Goal: Task Accomplishment & Management: Use online tool/utility

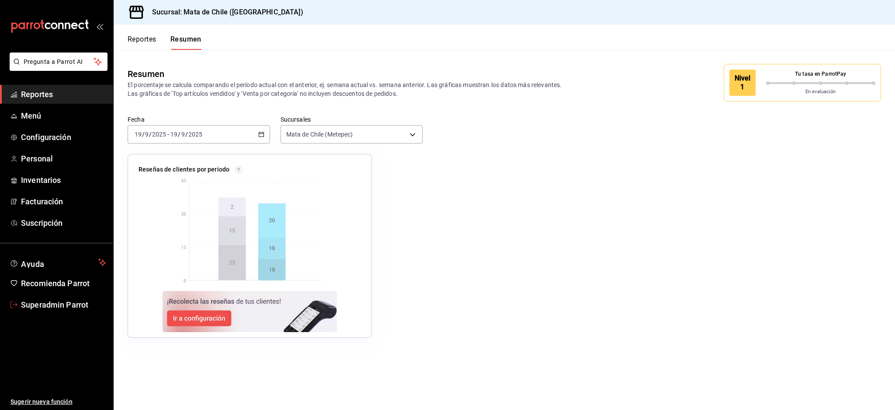
drag, startPoint x: 69, startPoint y: 302, endPoint x: 215, endPoint y: 298, distance: 146.9
click at [68, 302] on span "Superadmin Parrot" at bounding box center [63, 305] width 85 height 12
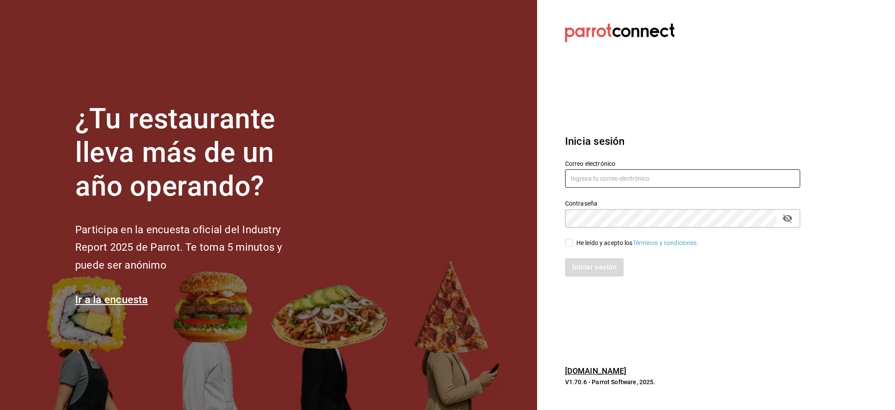
click at [616, 175] on input "text" at bounding box center [682, 178] width 235 height 18
paste input "[EMAIL_ADDRESS][DOMAIN_NAME]"
type input "[EMAIL_ADDRESS][DOMAIN_NAME]"
click at [589, 245] on div "He leído y acepto los Términos y condiciones." at bounding box center [638, 242] width 122 height 9
click at [573, 245] on input "He leído y acepto los Términos y condiciones." at bounding box center [569, 243] width 8 height 8
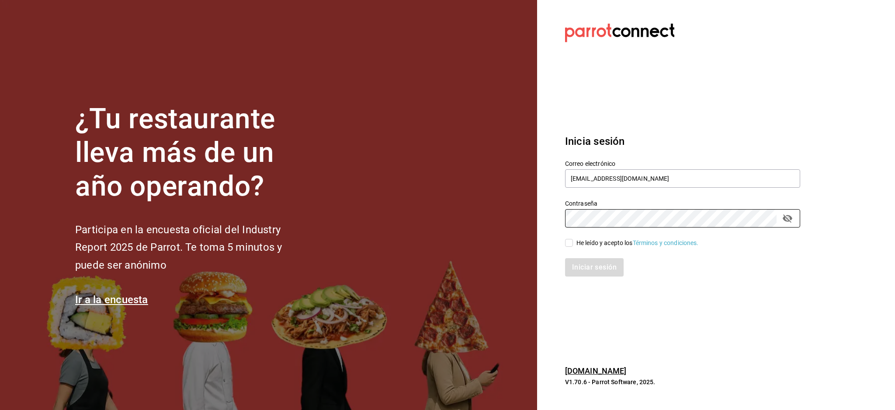
checkbox input "true"
click at [598, 268] on button "Iniciar sesión" at bounding box center [594, 267] width 59 height 18
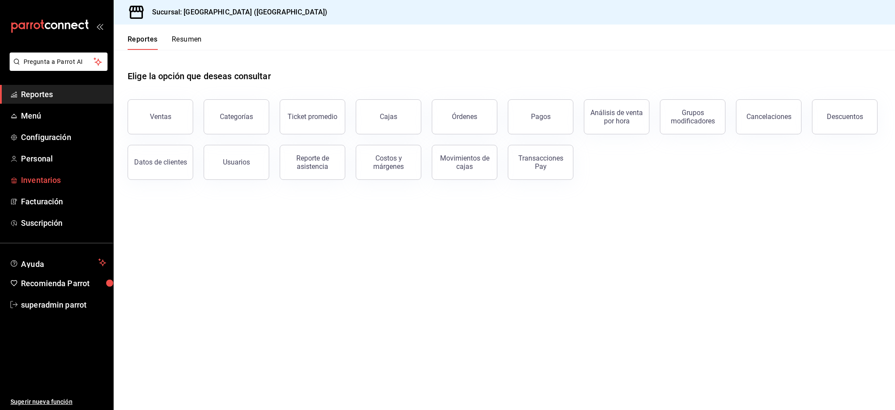
click at [53, 182] on span "Inventarios" at bounding box center [63, 180] width 85 height 12
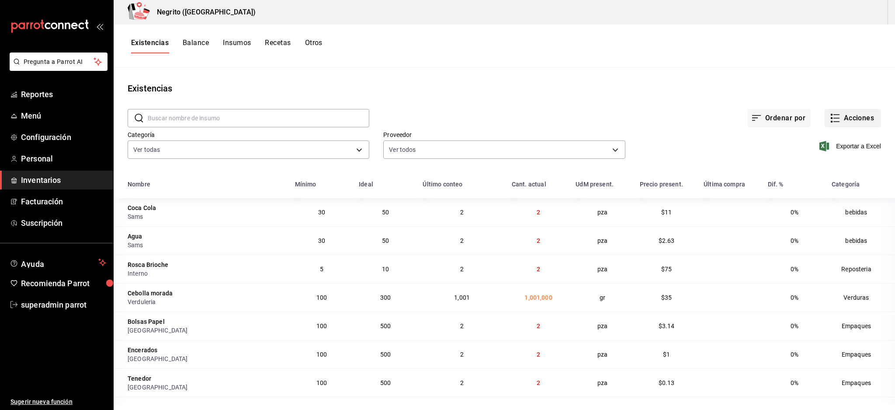
click at [830, 119] on icon "button" at bounding box center [835, 118] width 10 height 10
click at [822, 142] on span "Conteo" at bounding box center [843, 142] width 73 height 9
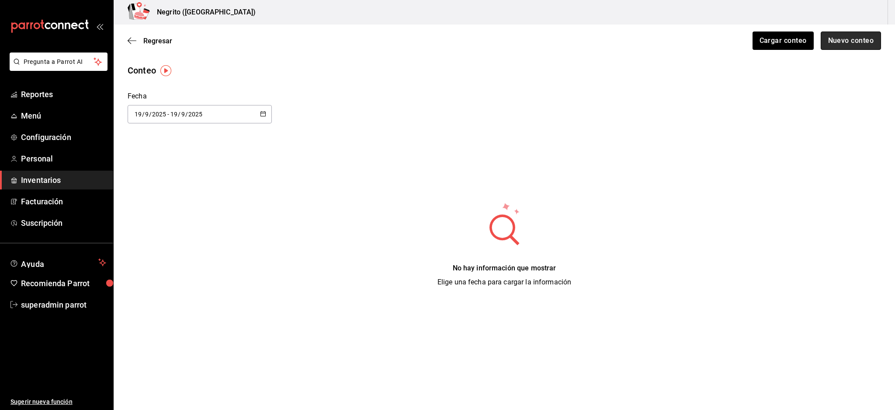
click at [855, 39] on button "Nuevo conteo" at bounding box center [851, 40] width 61 height 18
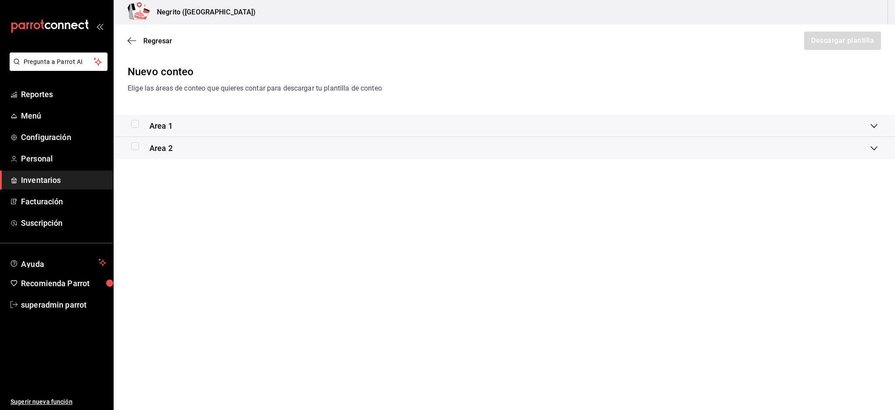
click at [132, 122] on input "checkbox" at bounding box center [135, 124] width 8 height 8
click at [133, 122] on input "checkbox" at bounding box center [135, 124] width 8 height 8
click at [872, 128] on icon at bounding box center [874, 125] width 7 height 7
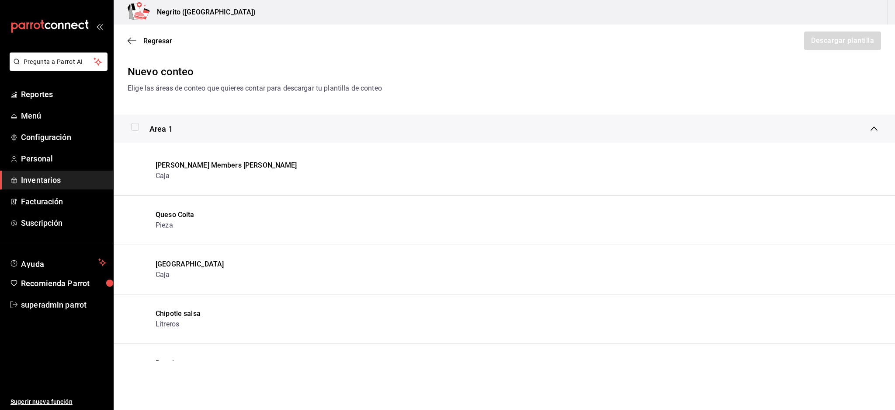
click at [873, 125] on div "Area 1" at bounding box center [505, 129] width 782 height 28
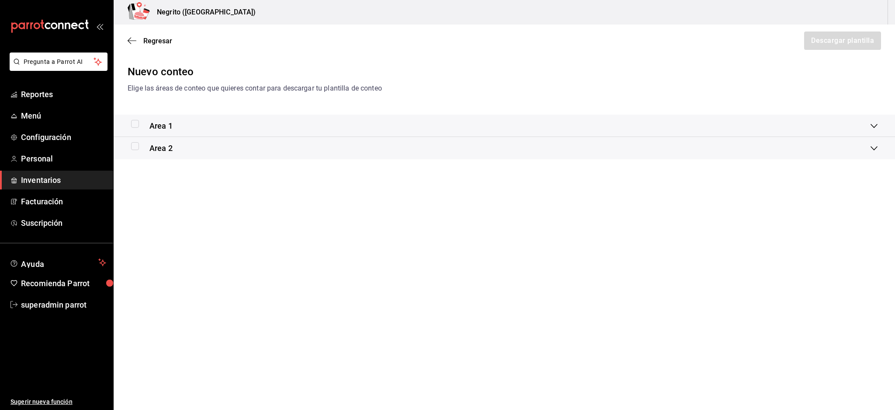
click at [878, 147] on div "Area 2" at bounding box center [505, 148] width 782 height 22
click at [877, 147] on div "Area 2" at bounding box center [505, 158] width 782 height 28
click at [137, 122] on input "checkbox" at bounding box center [135, 124] width 8 height 8
checkbox input "true"
click at [840, 39] on button "Descargar plantilla" at bounding box center [842, 40] width 78 height 18
